Goal: Information Seeking & Learning: Learn about a topic

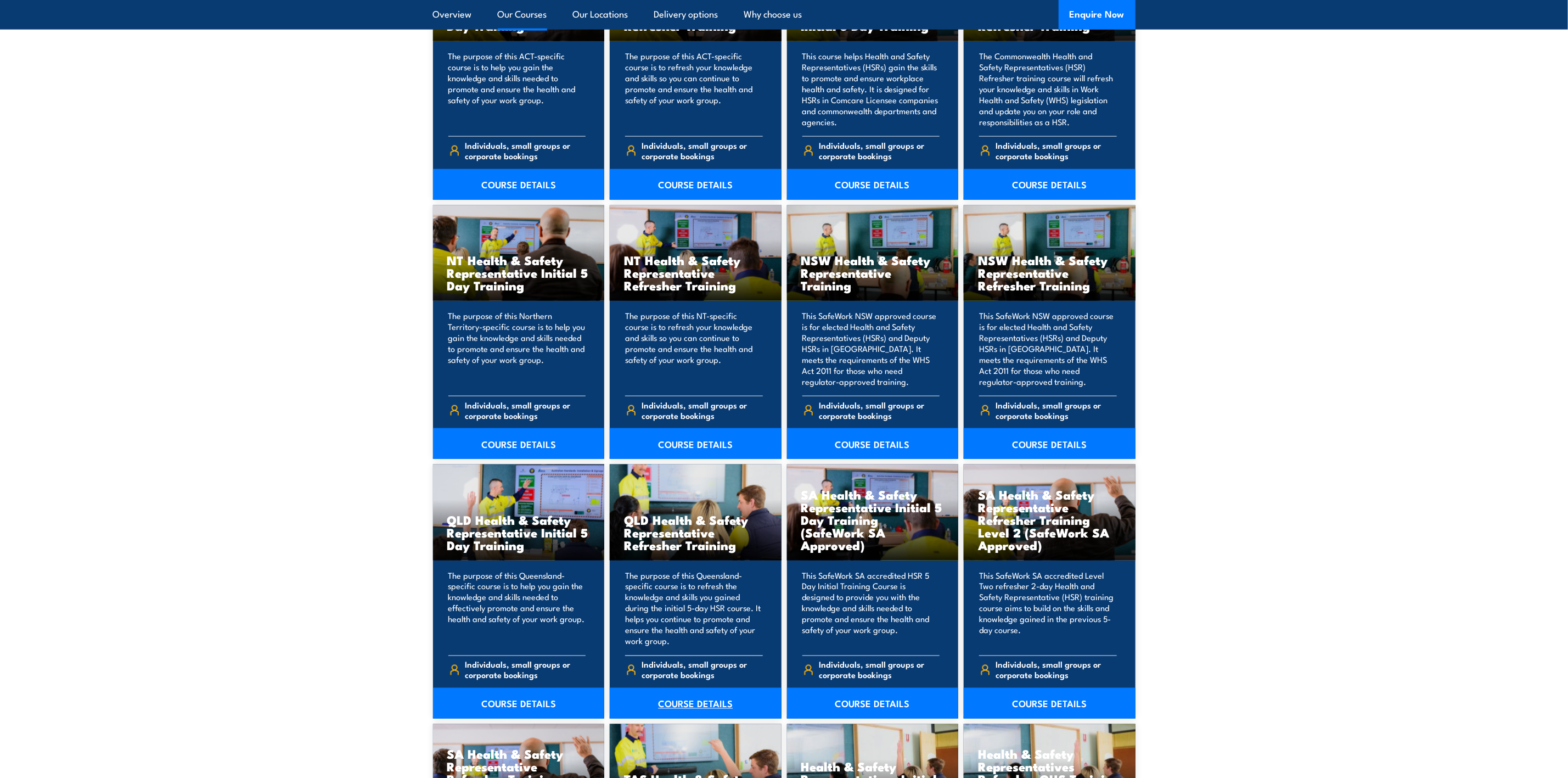
click at [680, 704] on link "COURSE DETAILS" at bounding box center [695, 703] width 172 height 31
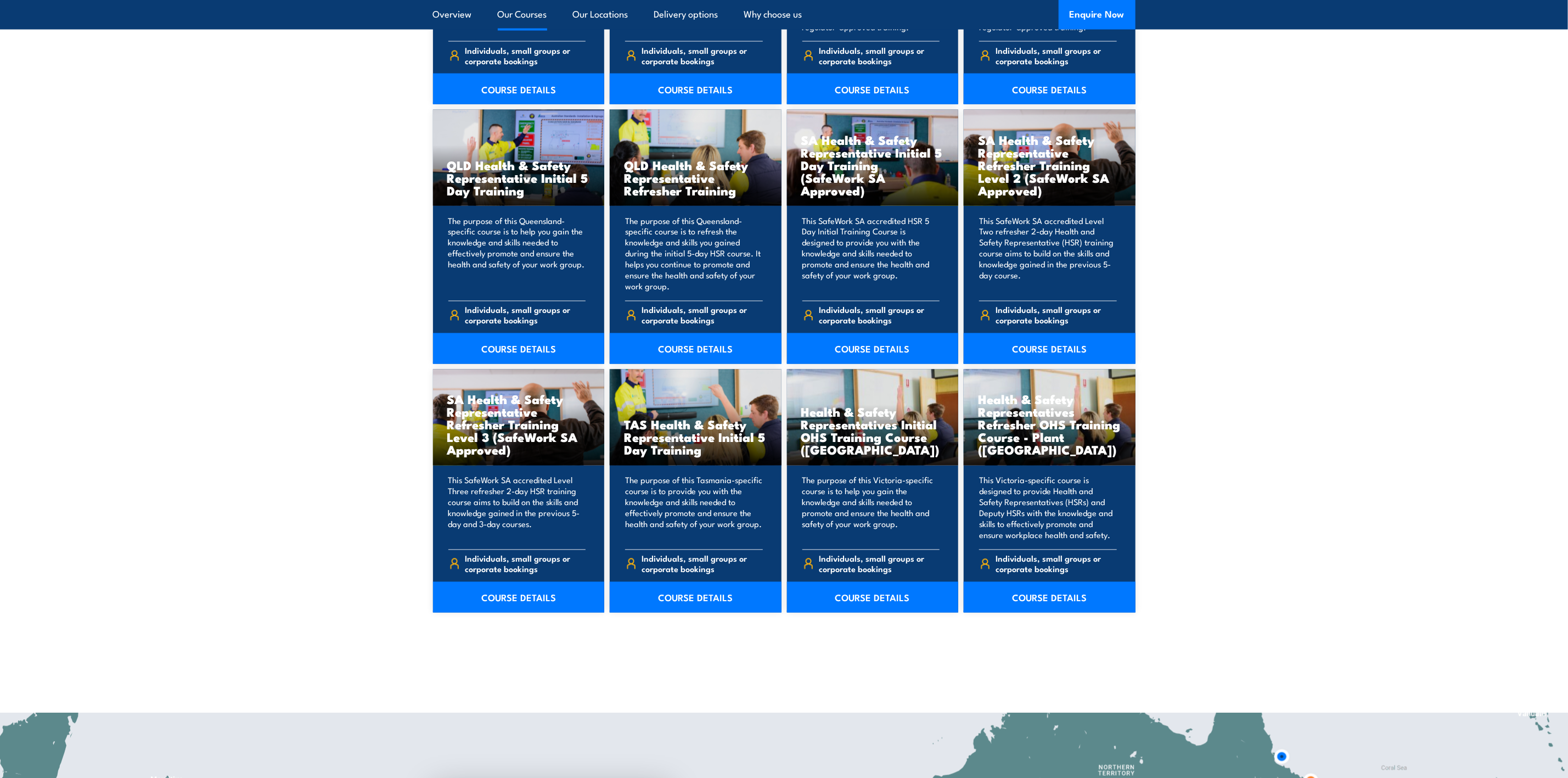
scroll to position [1483, 0]
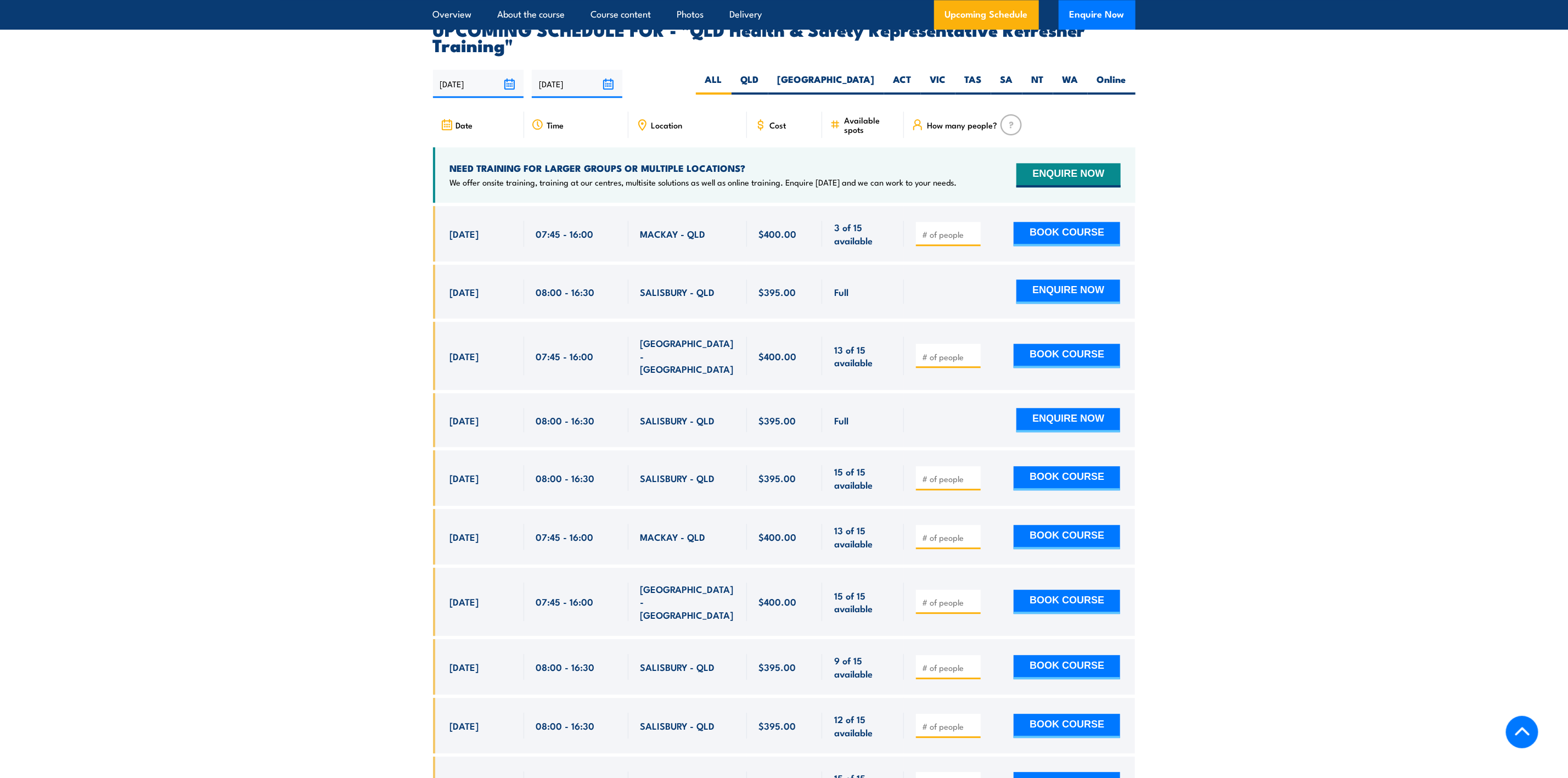
scroll to position [1977, 0]
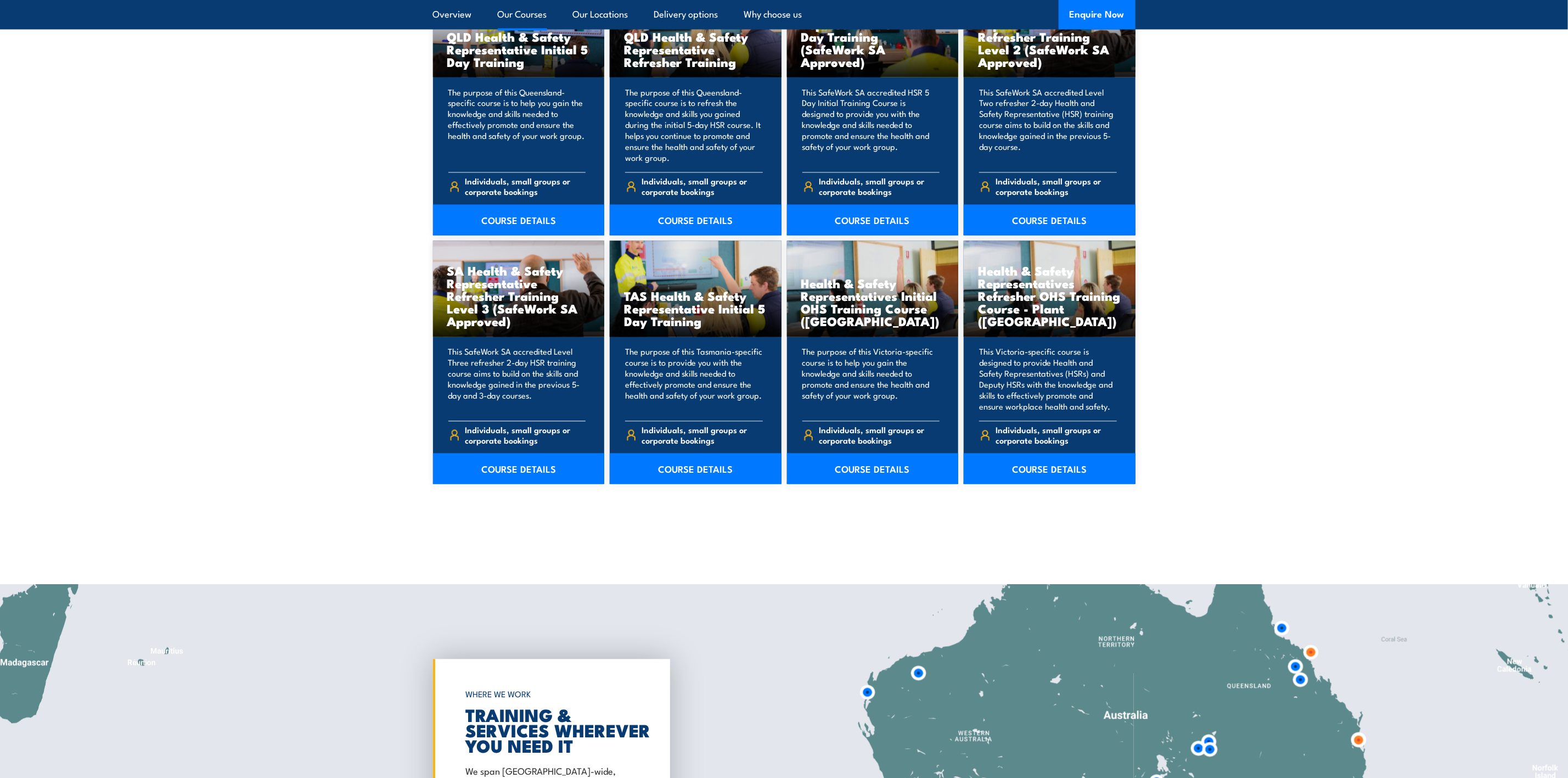
scroll to position [1400, 0]
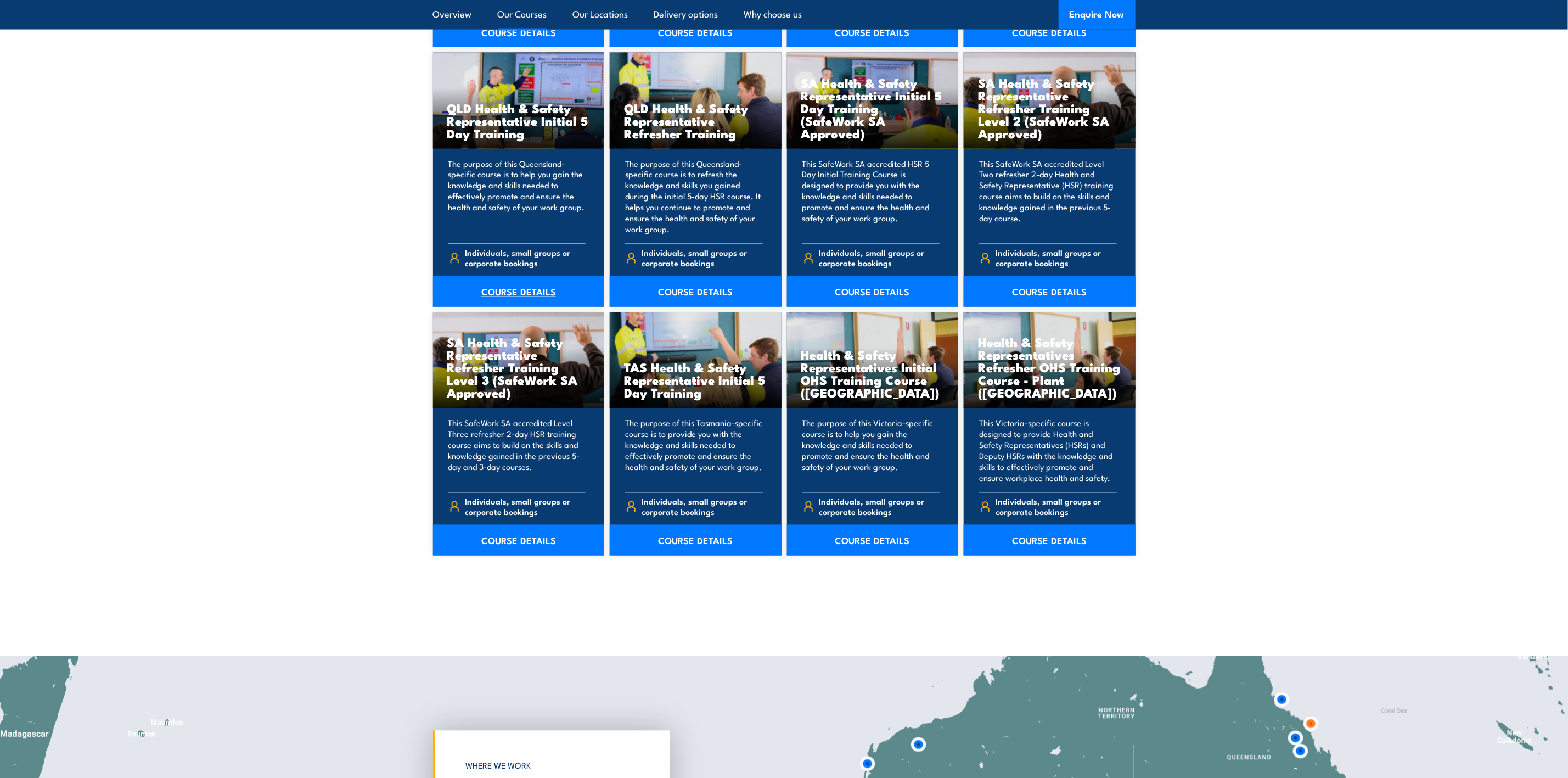
click at [520, 289] on link "COURSE DETAILS" at bounding box center [519, 292] width 172 height 31
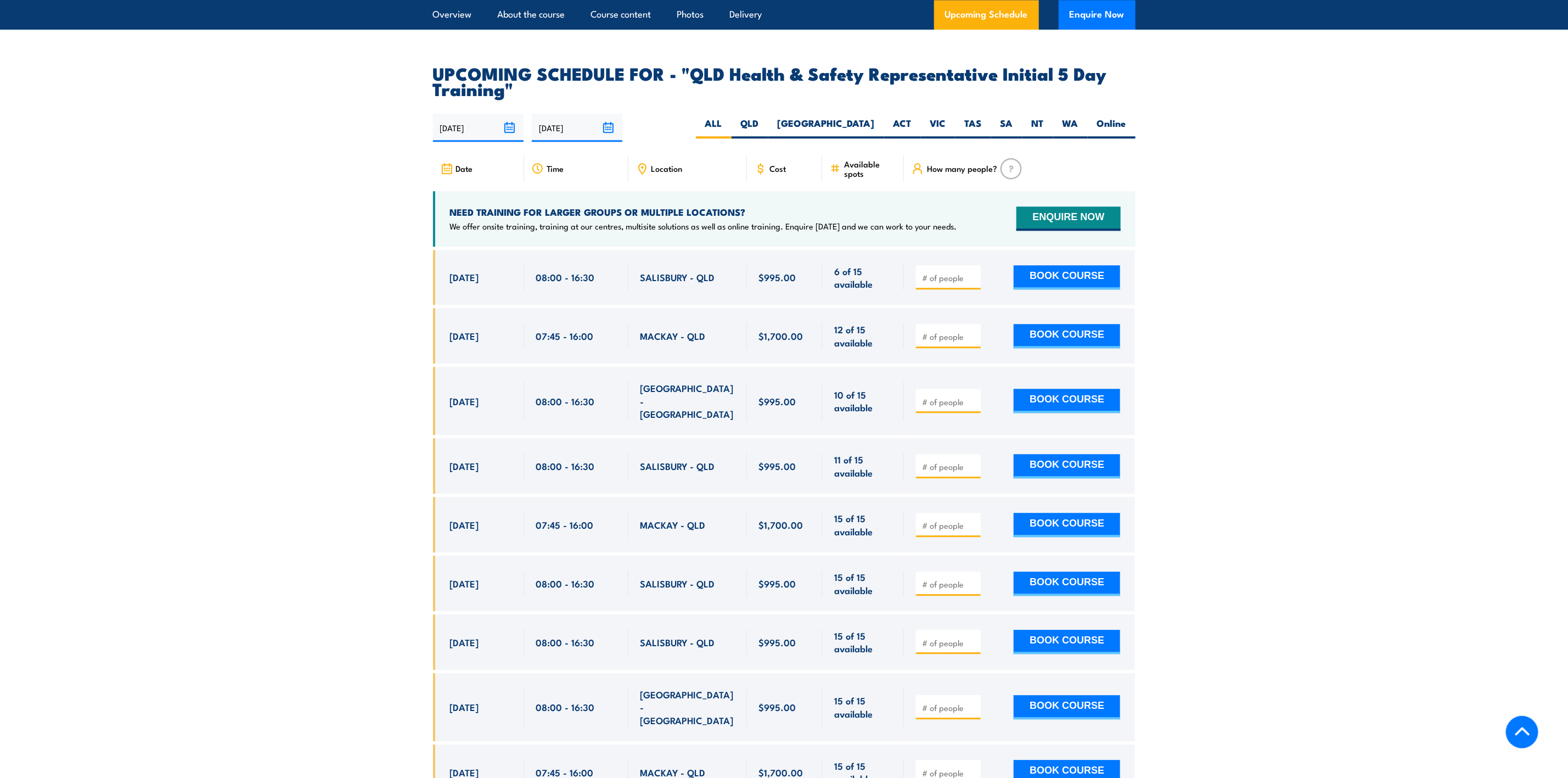
scroll to position [1977, 0]
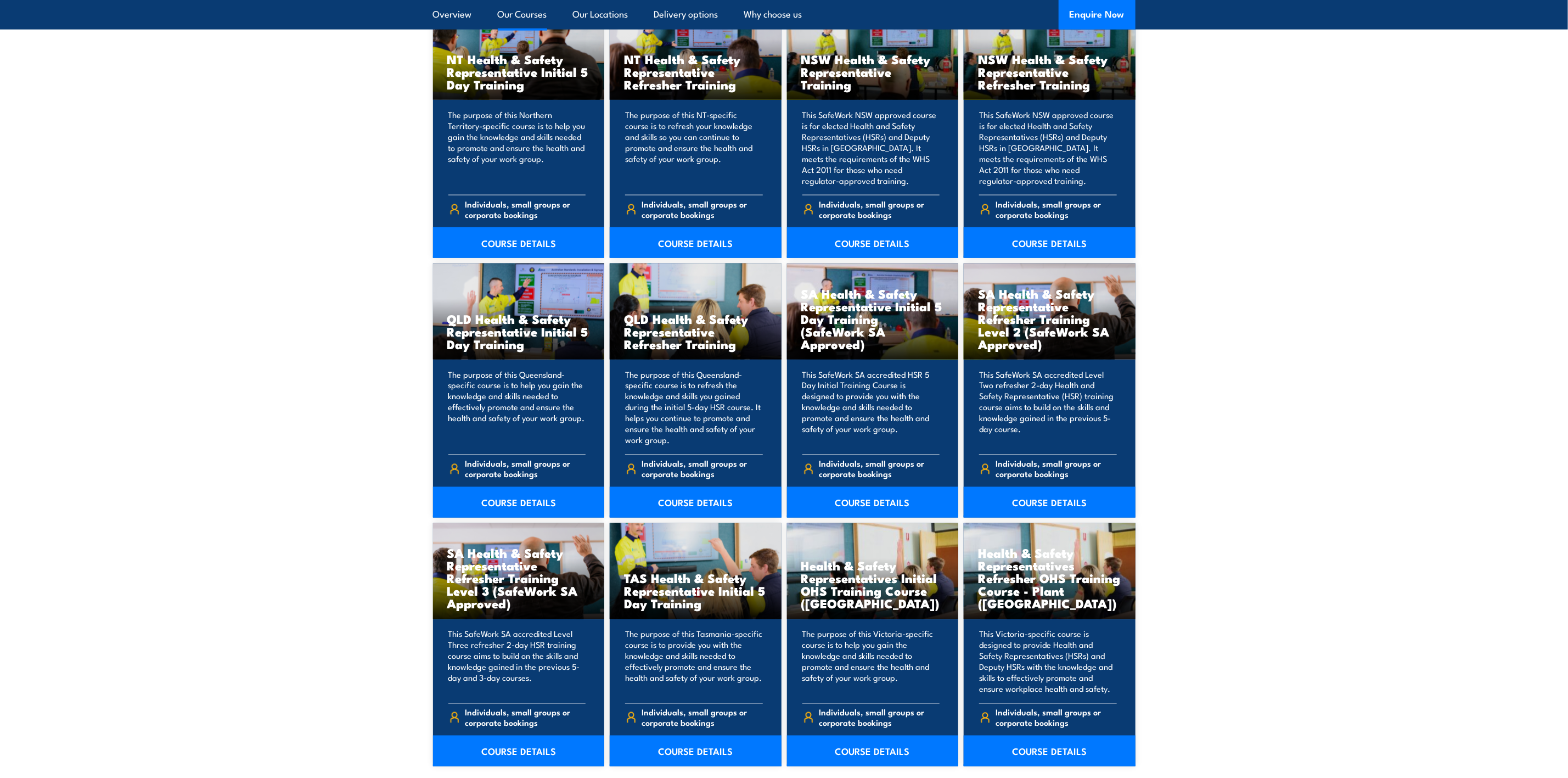
scroll to position [1153, 0]
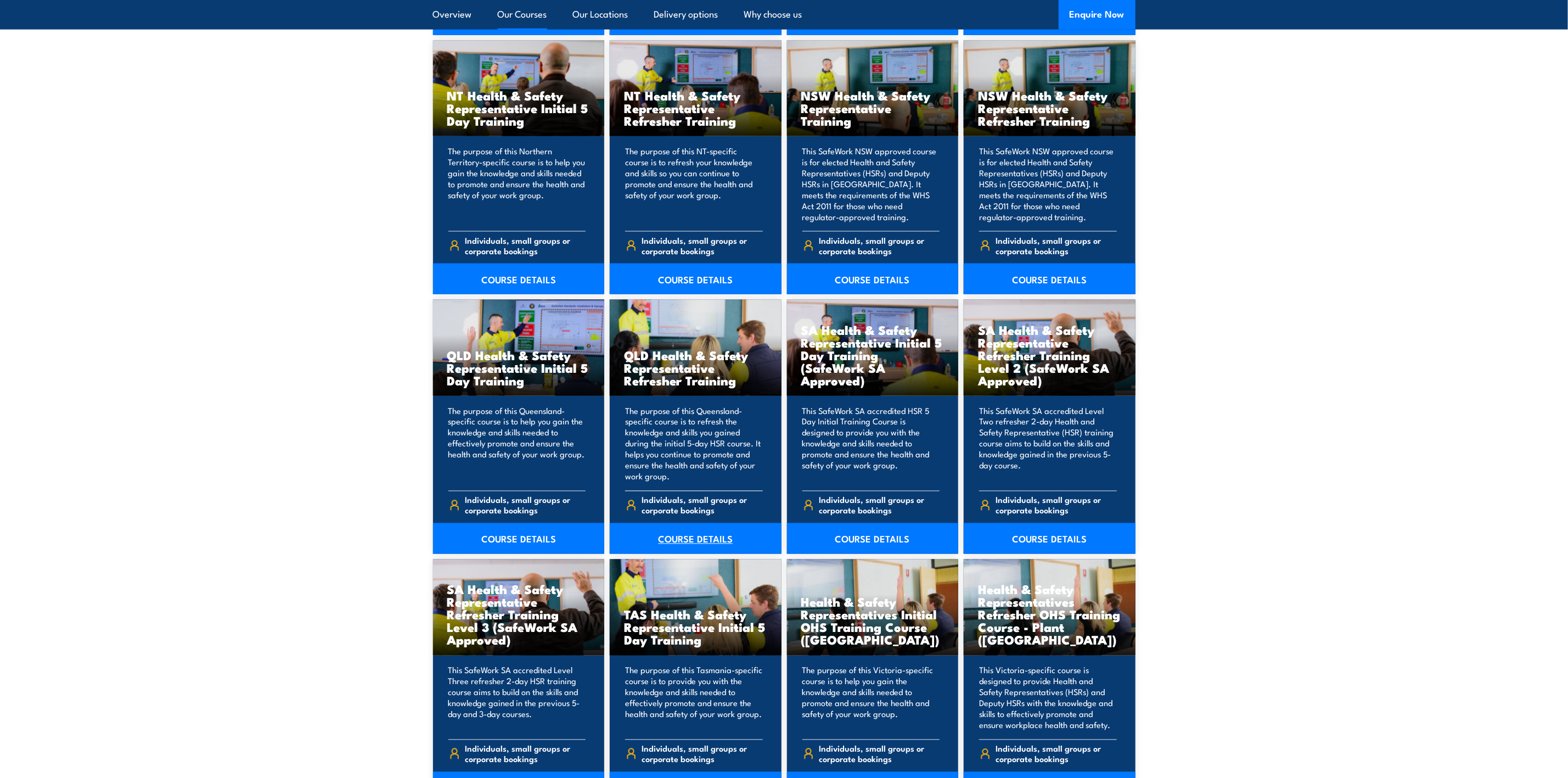
click at [693, 535] on link "COURSE DETAILS" at bounding box center [695, 539] width 172 height 31
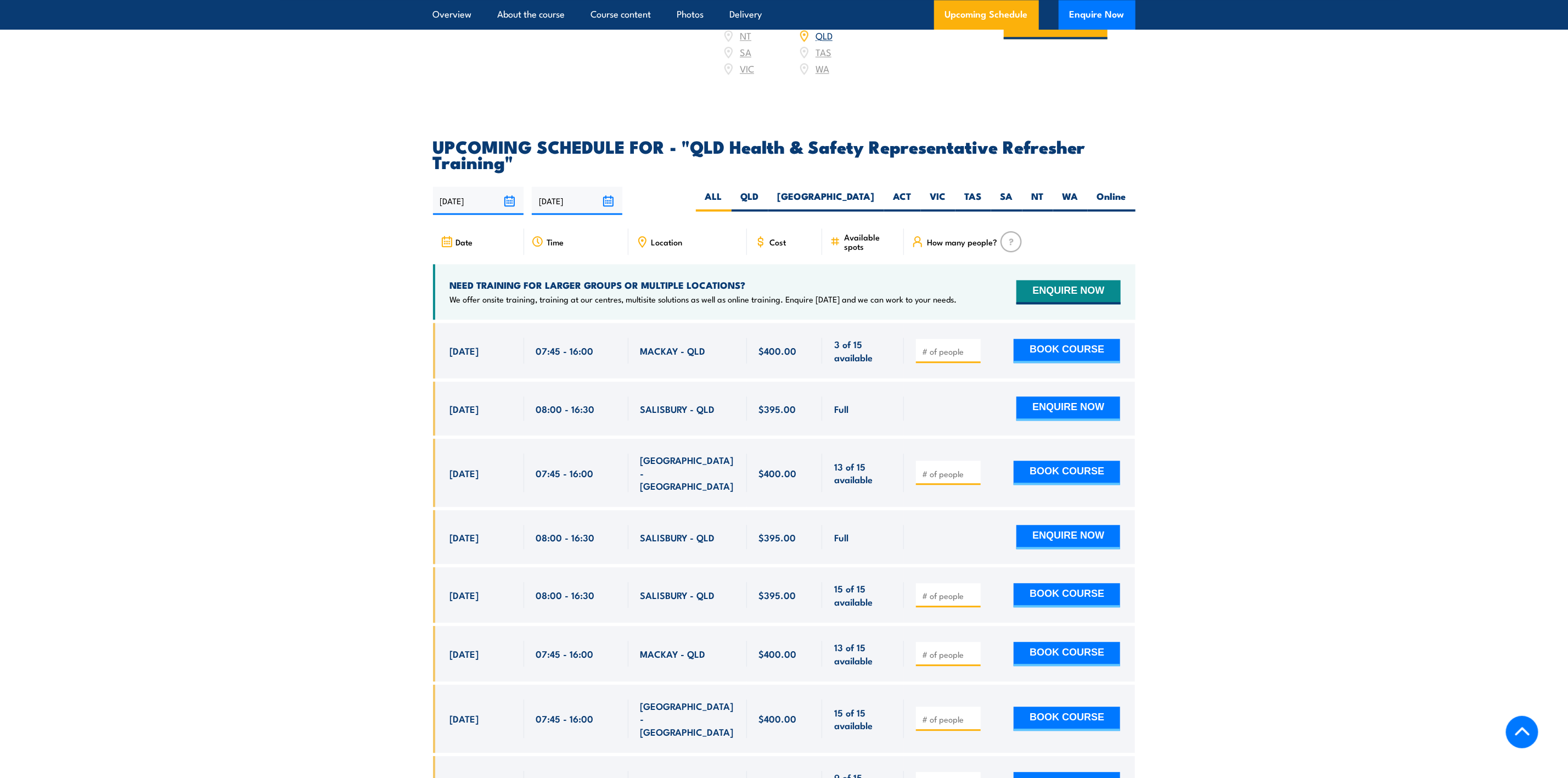
scroll to position [1894, 0]
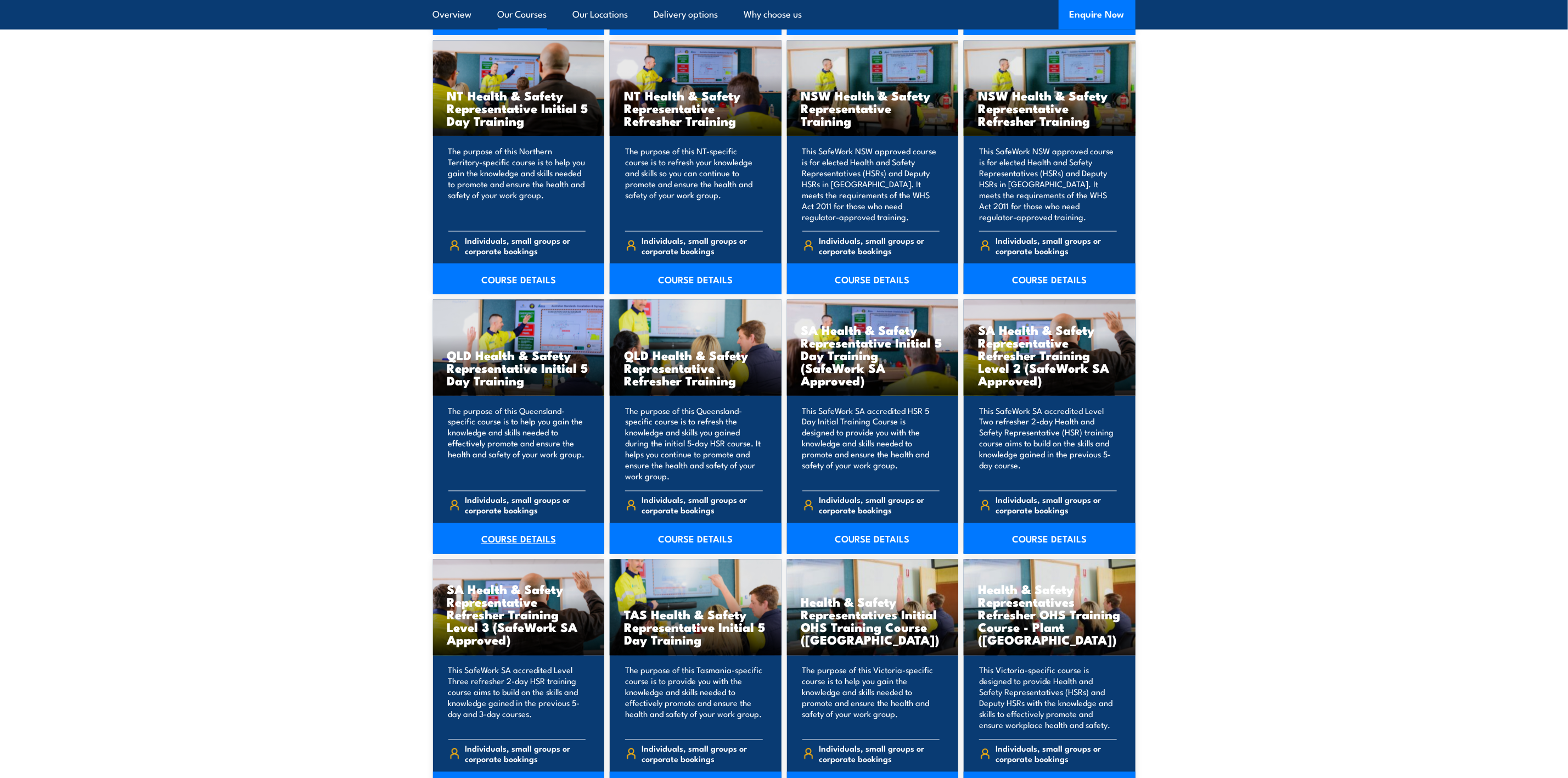
click at [513, 538] on link "COURSE DETAILS" at bounding box center [519, 539] width 172 height 31
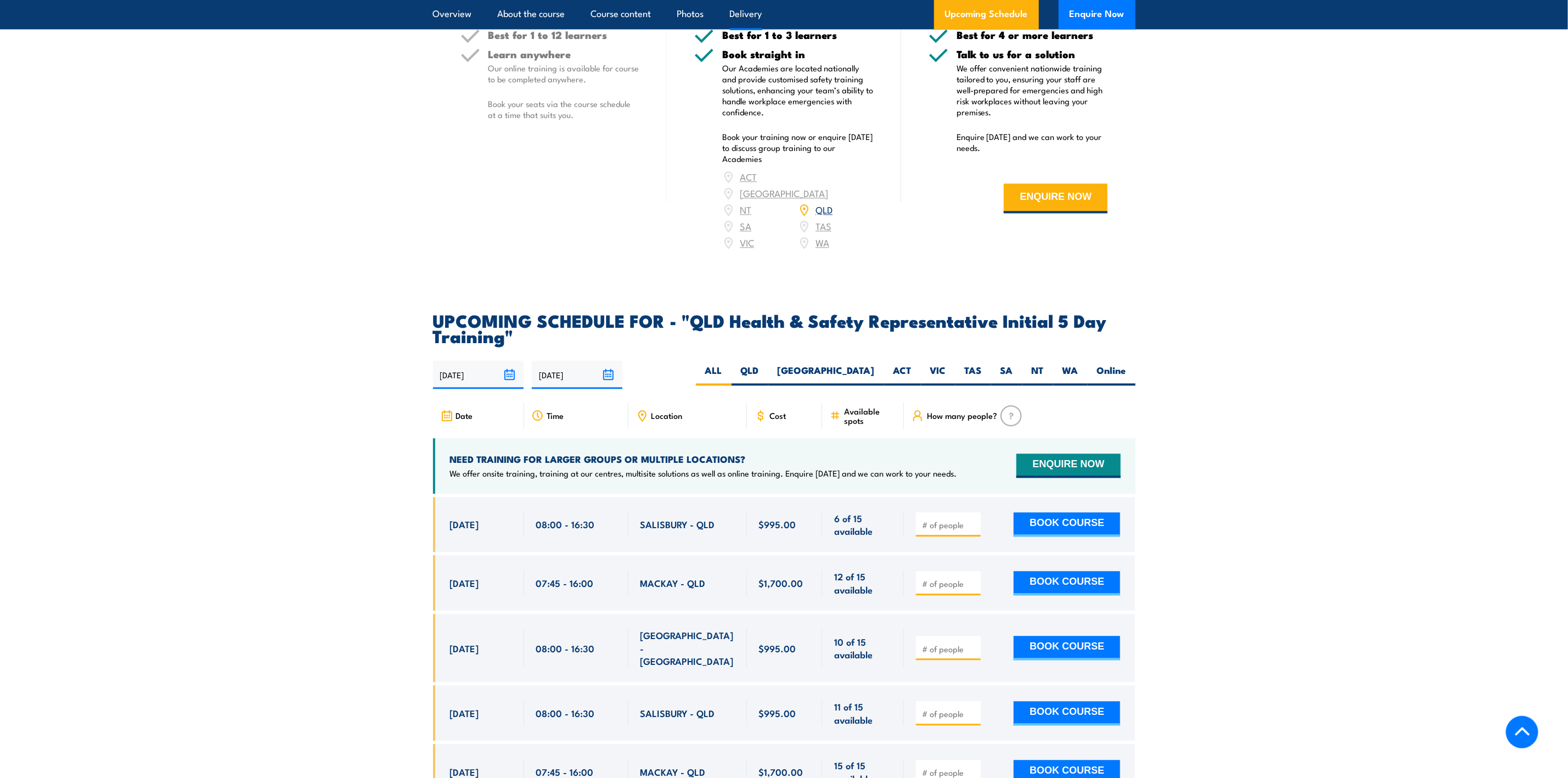
scroll to position [1812, 0]
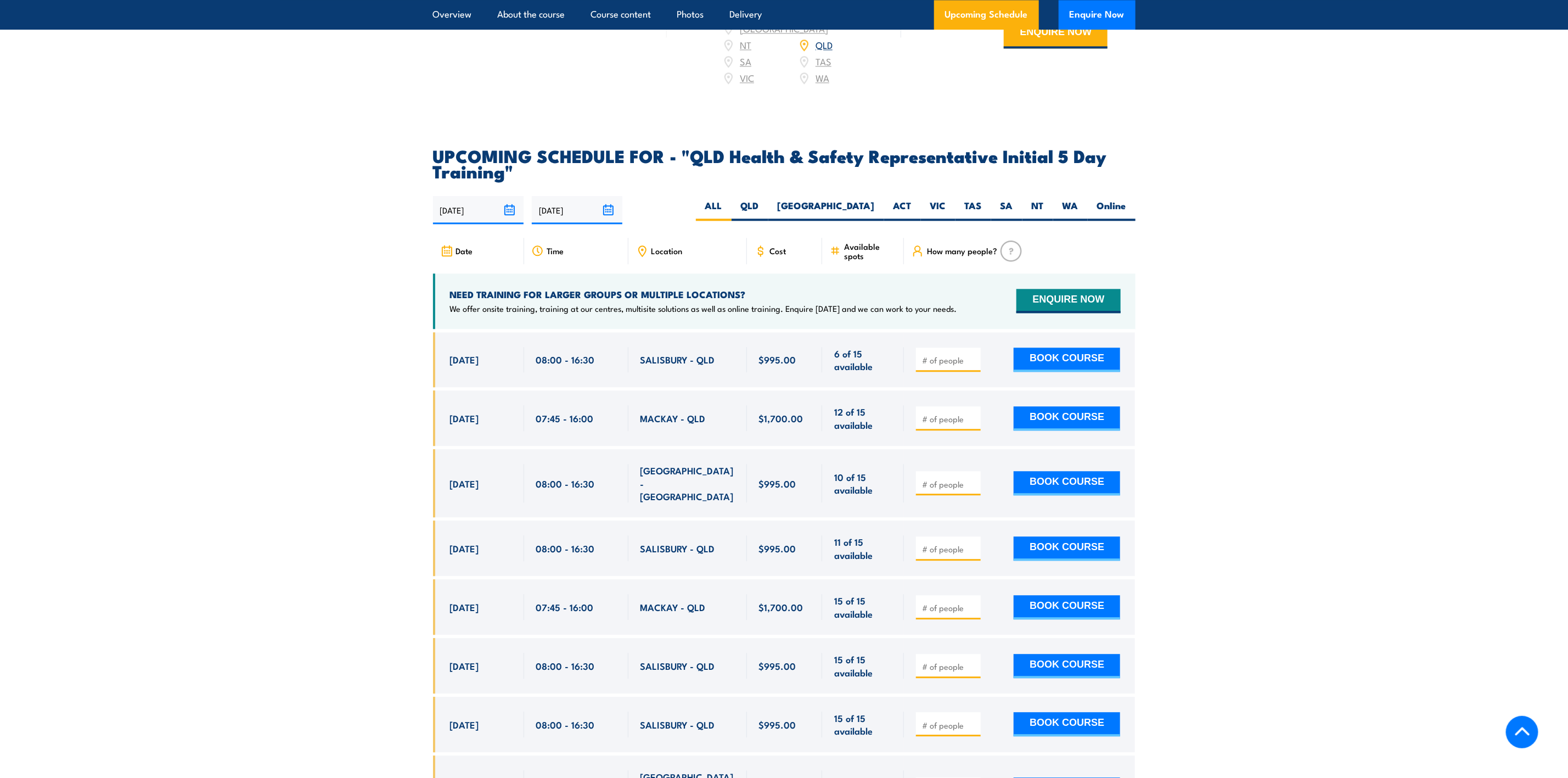
click at [300, 338] on section "UPCOMING SCHEDULE FOR - "QLD Health & Safety Representative Initial 5 Day Train…" at bounding box center [784, 523] width 1568 height 751
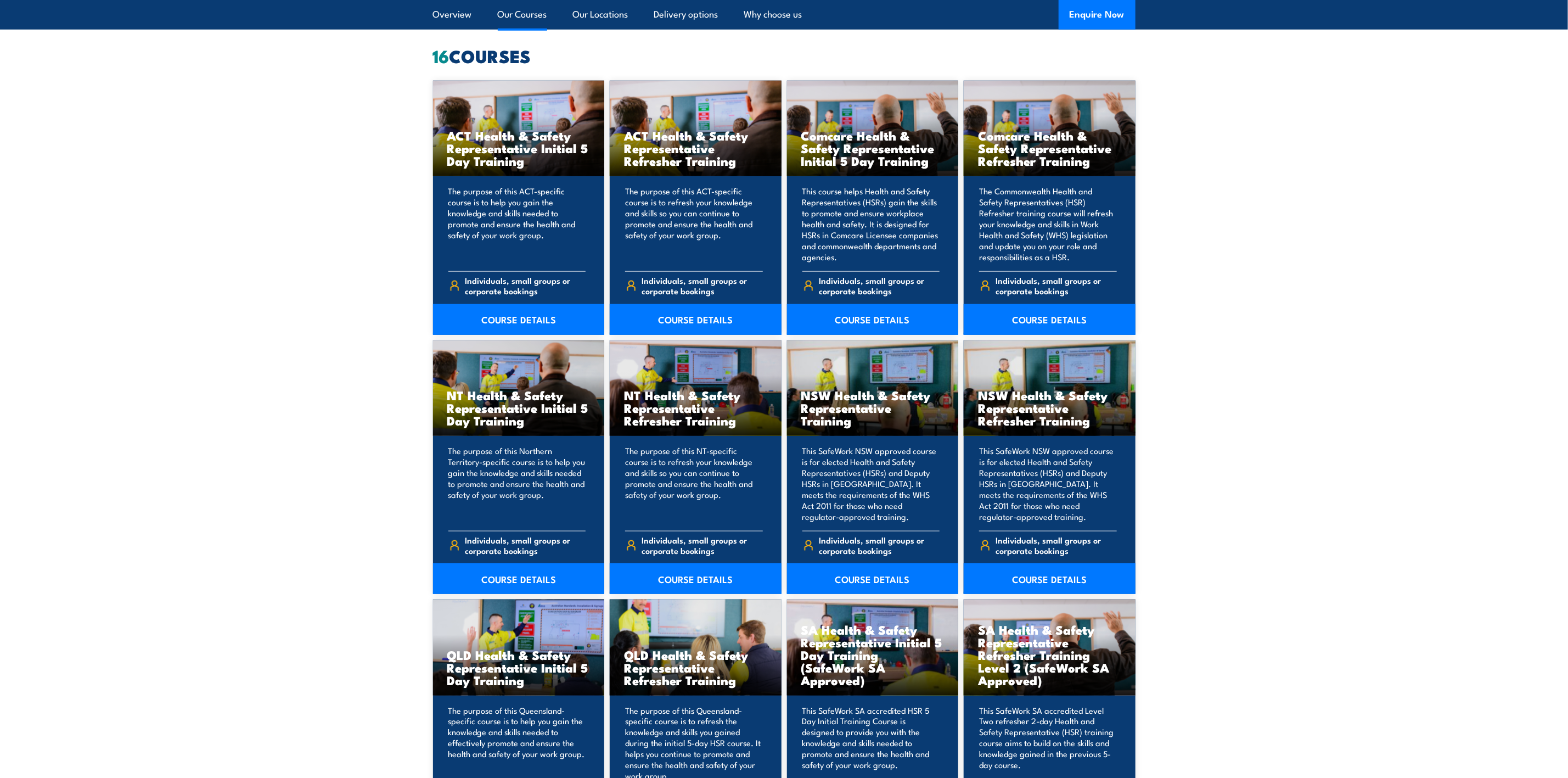
scroll to position [830, 0]
